Goal: Task Accomplishment & Management: Manage account settings

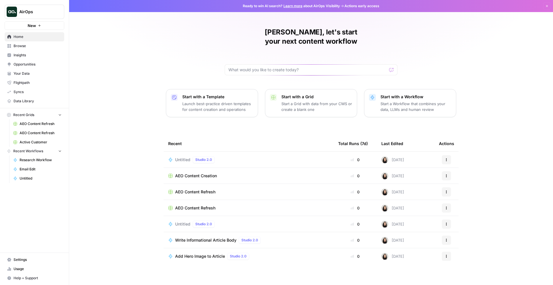
click at [30, 261] on span "Settings" at bounding box center [38, 260] width 48 height 5
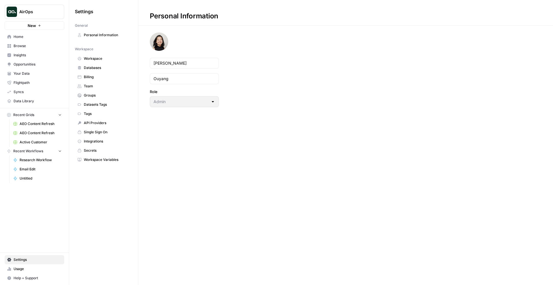
click at [100, 86] on span "Team" at bounding box center [107, 86] width 46 height 5
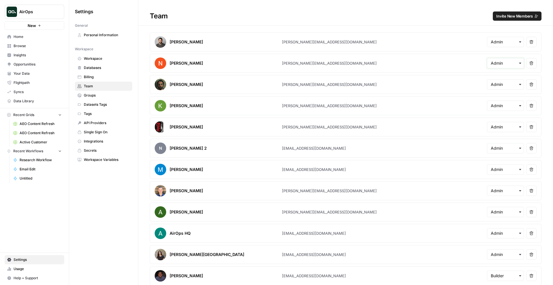
click at [500, 64] on input "text" at bounding box center [504, 63] width 29 height 6
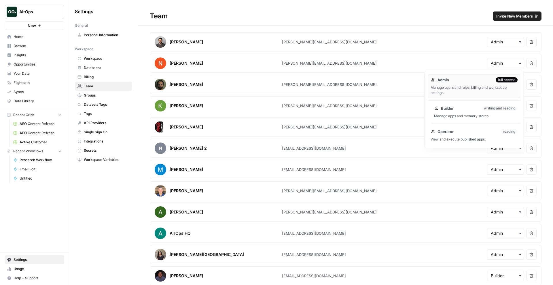
click at [476, 104] on div "Builder writing and reading Manage apps and memory stores." at bounding box center [475, 112] width 89 height 18
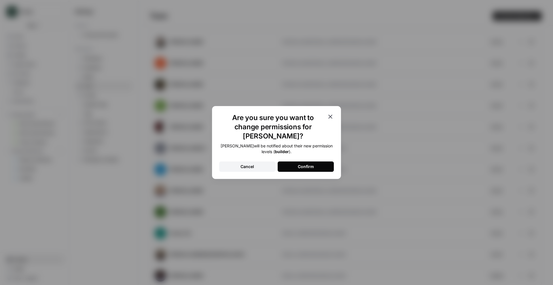
click at [311, 166] on button "Confirm" at bounding box center [305, 167] width 56 height 10
